Goal: Find specific page/section: Find specific page/section

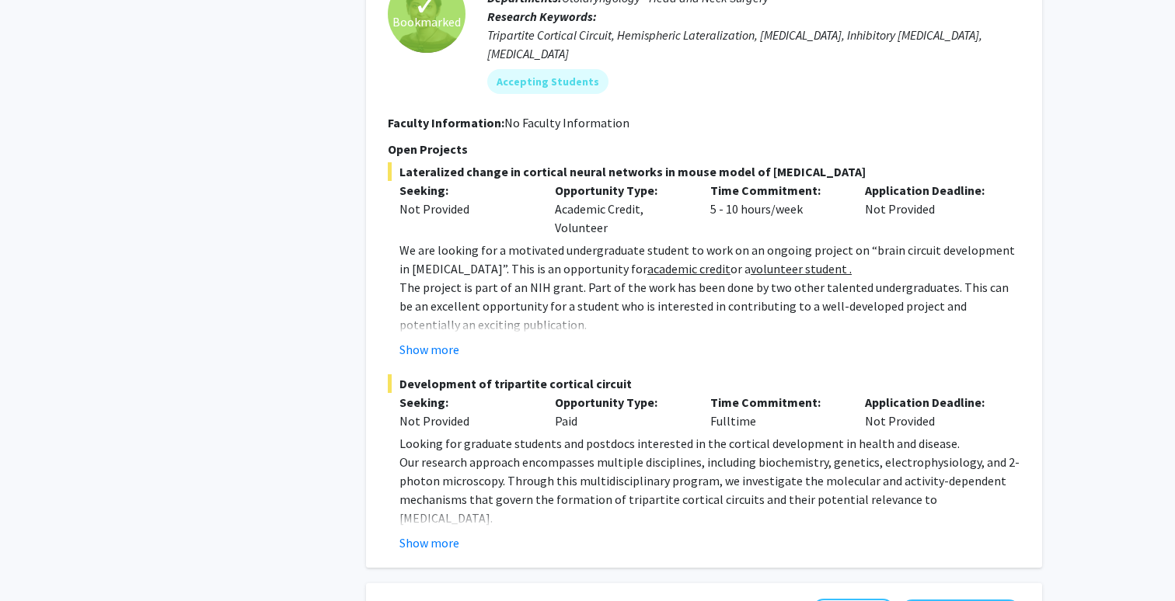
scroll to position [2687, 0]
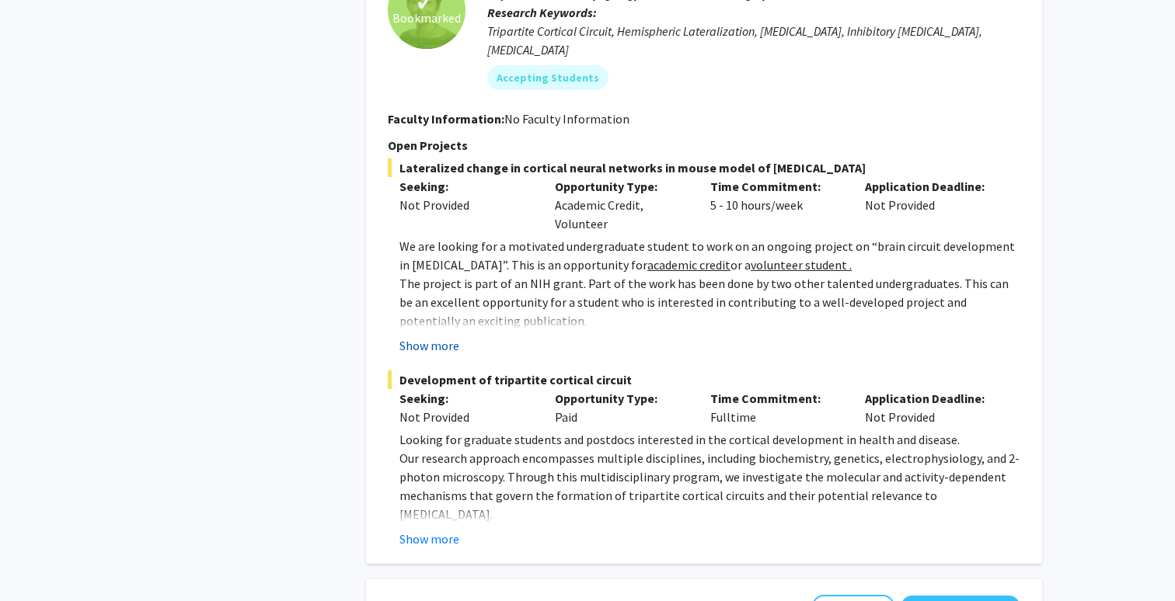
click at [424, 336] on button "Show more" at bounding box center [429, 345] width 60 height 19
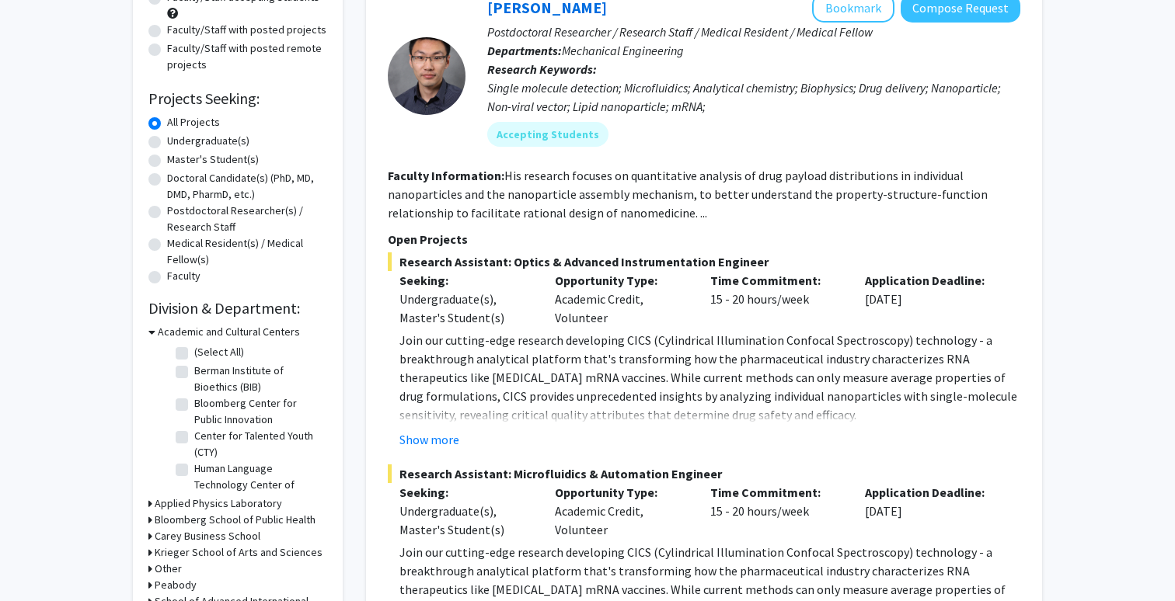
scroll to position [0, 0]
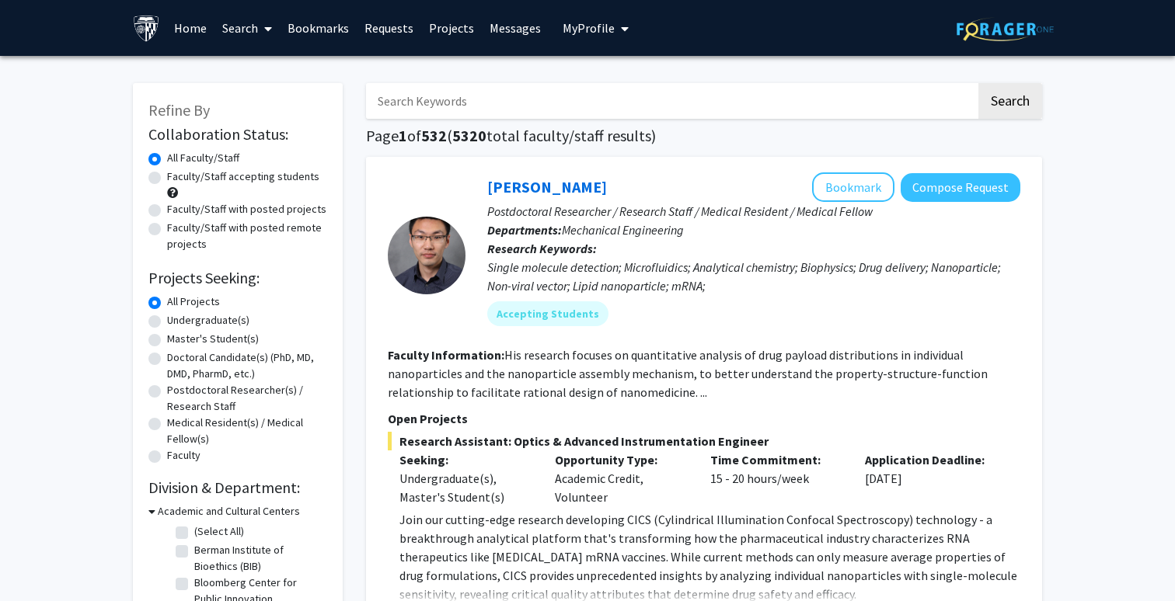
click at [242, 25] on link "Search" at bounding box center [246, 28] width 65 height 54
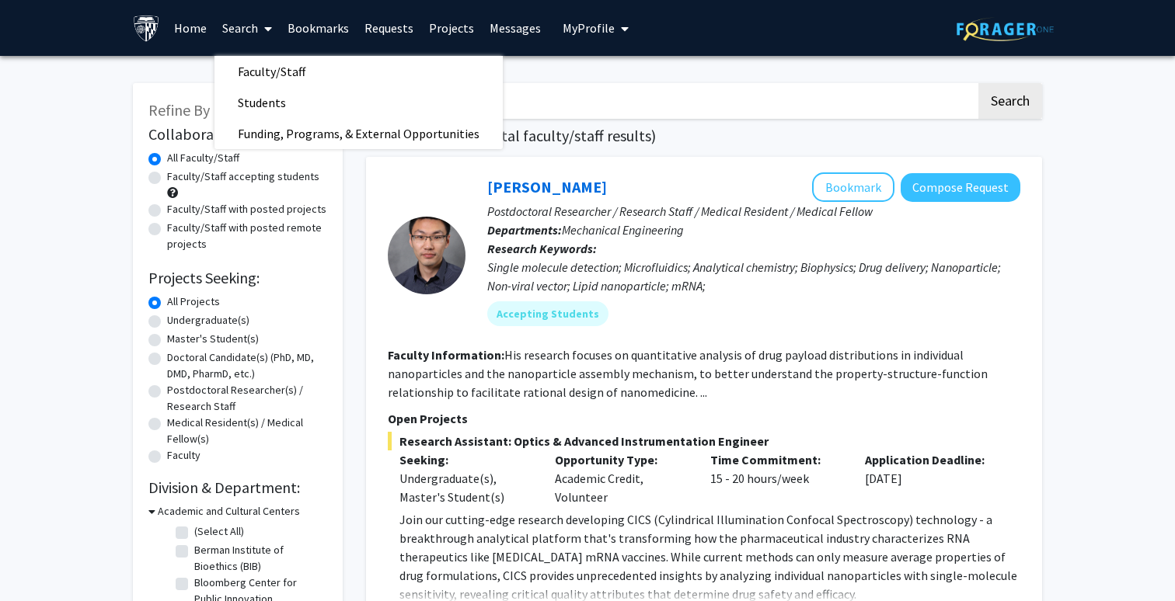
click at [148, 21] on img at bounding box center [146, 28] width 27 height 27
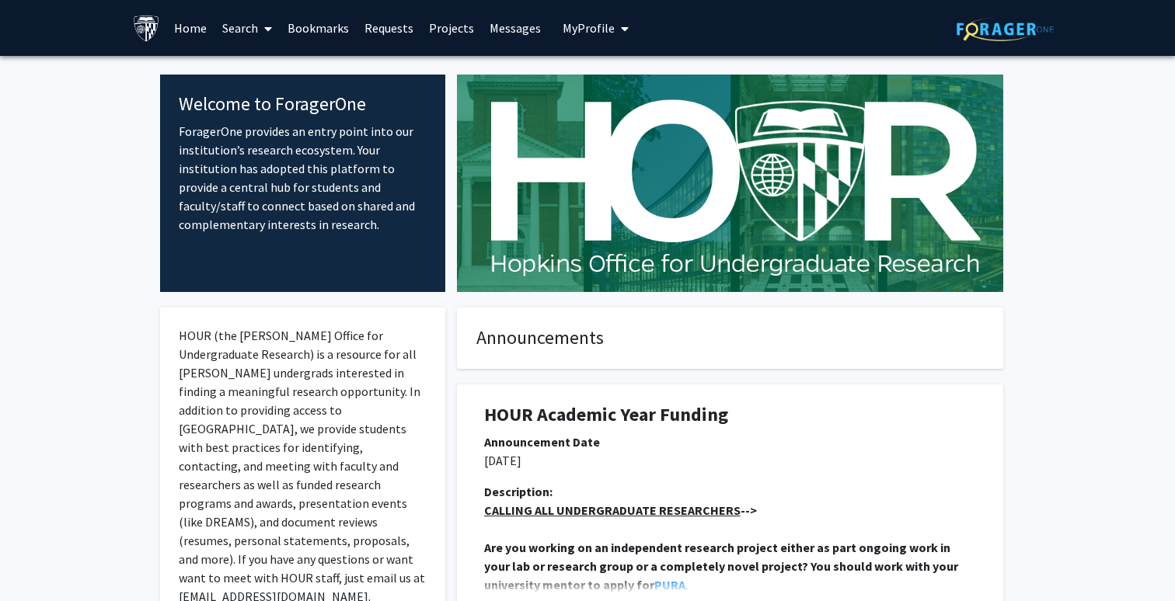
click at [1001, 23] on img at bounding box center [1004, 29] width 97 height 24
